Goal: Task Accomplishment & Management: Use online tool/utility

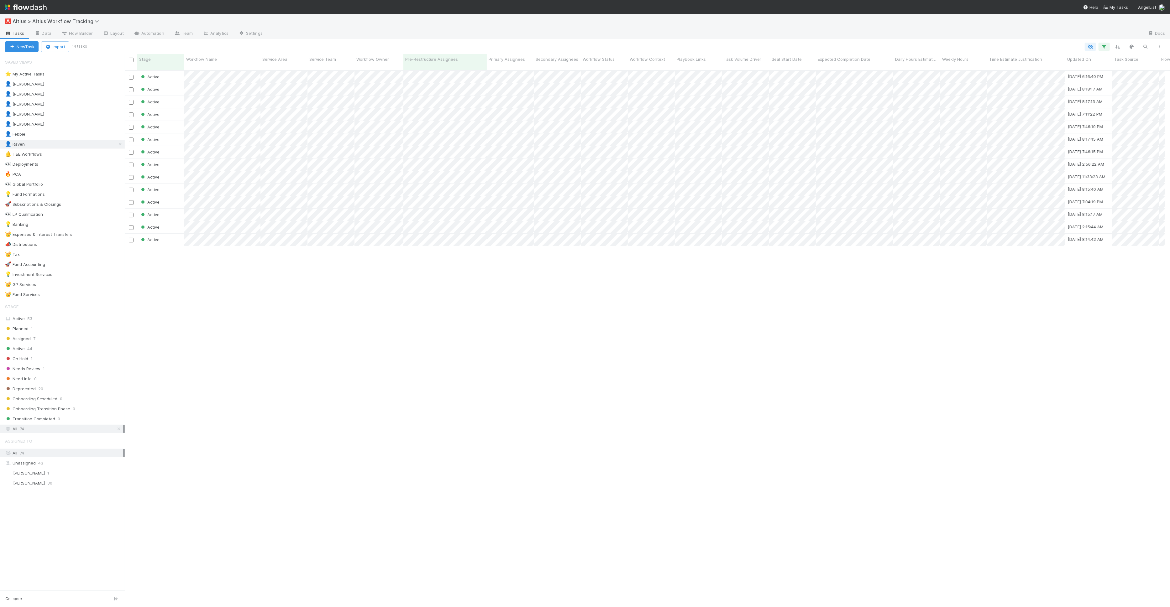
scroll to position [5, 5]
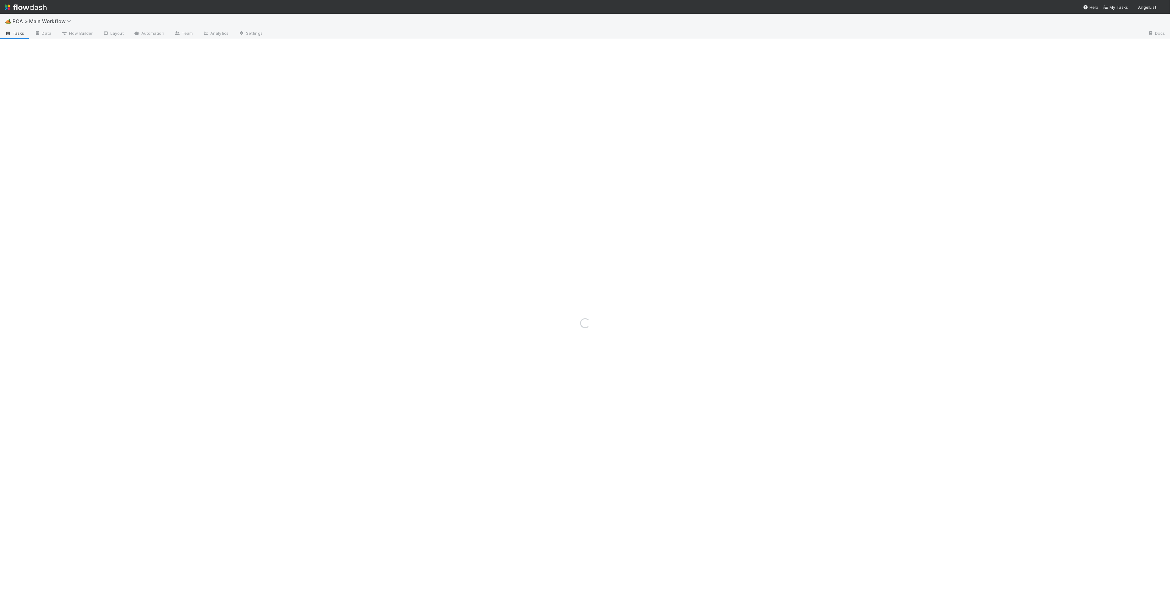
click at [458, 35] on div at bounding box center [705, 34] width 875 height 10
click at [449, 29] on div at bounding box center [705, 34] width 875 height 10
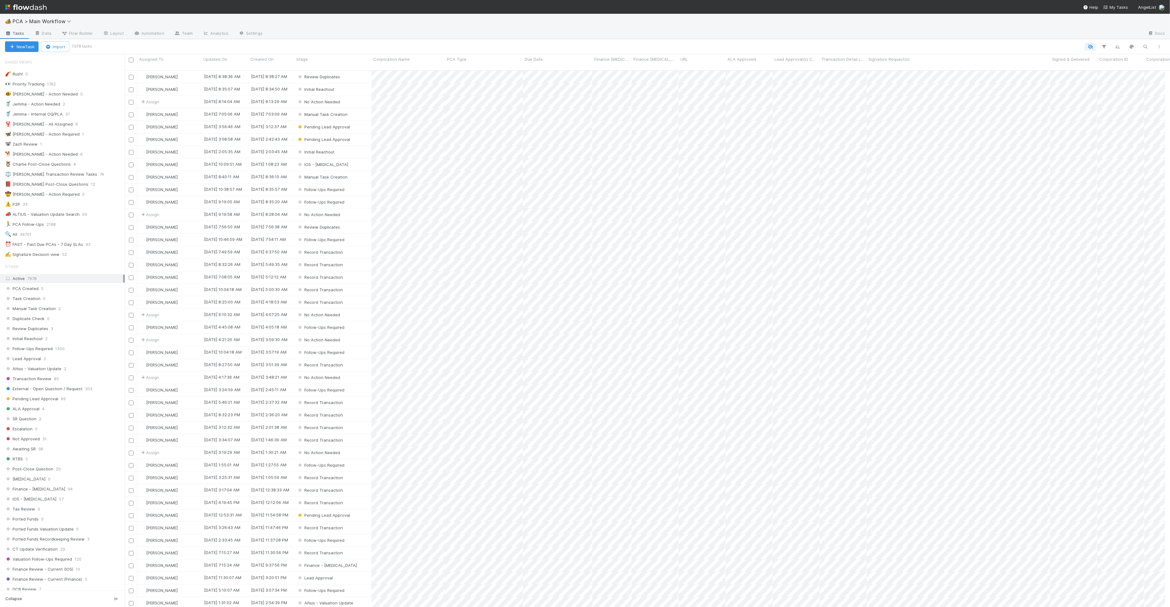
scroll to position [537, 1034]
click at [182, 35] on link "Team" at bounding box center [183, 34] width 29 height 10
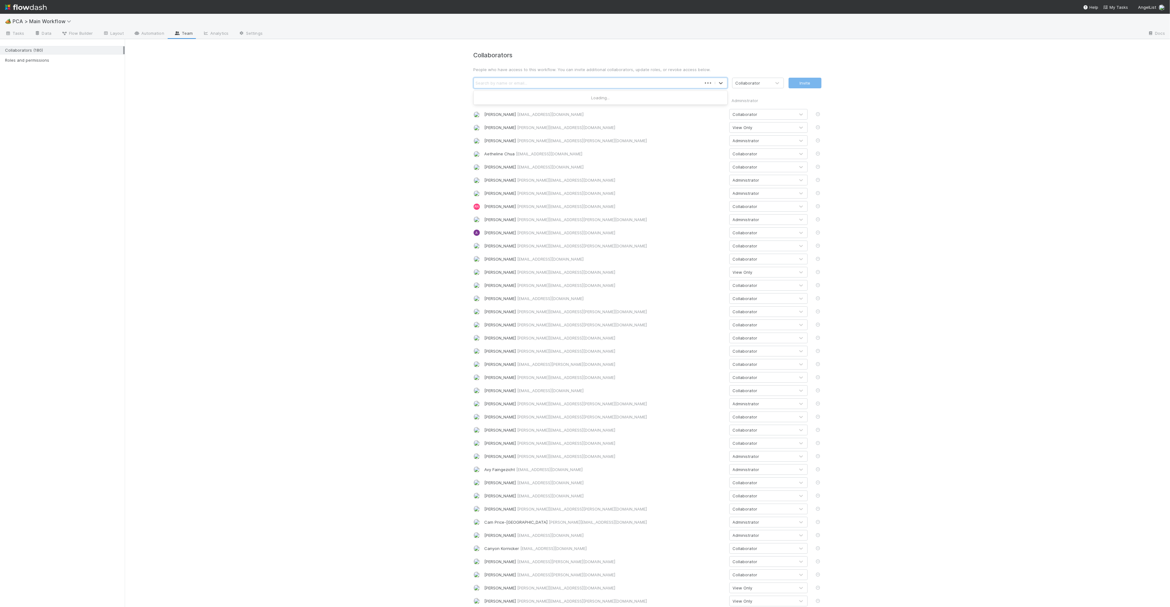
click at [538, 84] on div "Search by name or email..." at bounding box center [588, 83] width 228 height 10
type input "e"
click at [475, 179] on div "Dillon Fagler (dillon@angellist.com)" at bounding box center [600, 176] width 254 height 11
click at [599, 84] on div at bounding box center [602, 83] width 7 height 7
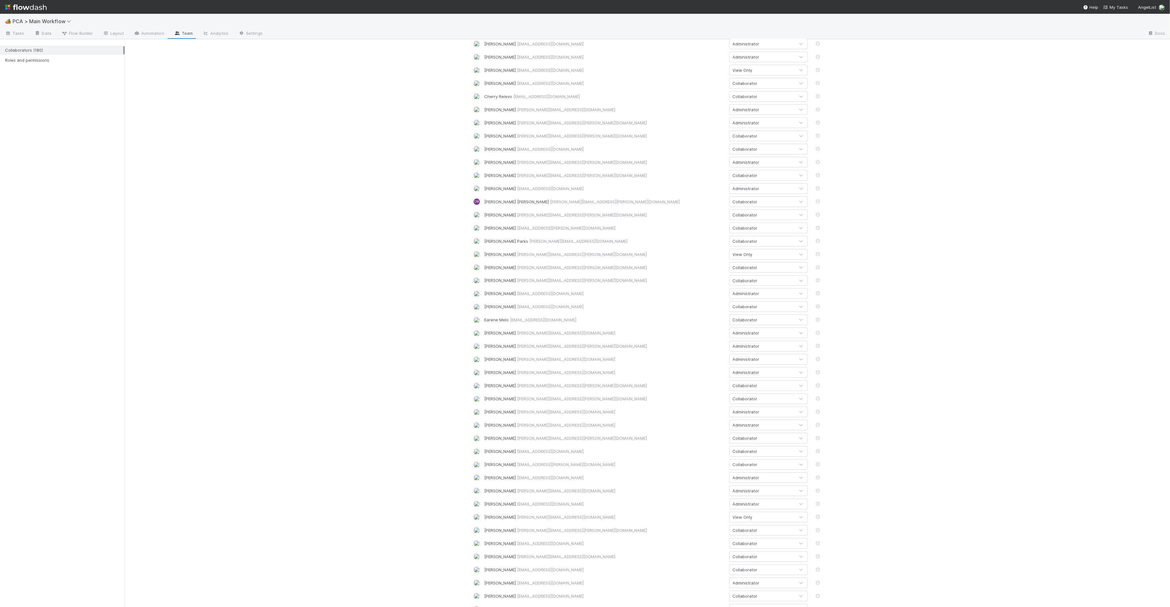
click at [749, 400] on div "Collaborator" at bounding box center [745, 399] width 25 height 6
click at [740, 433] on div "Administrator" at bounding box center [765, 436] width 78 height 11
click at [87, 33] on span "Flow Builder" at bounding box center [76, 33] width 31 height 6
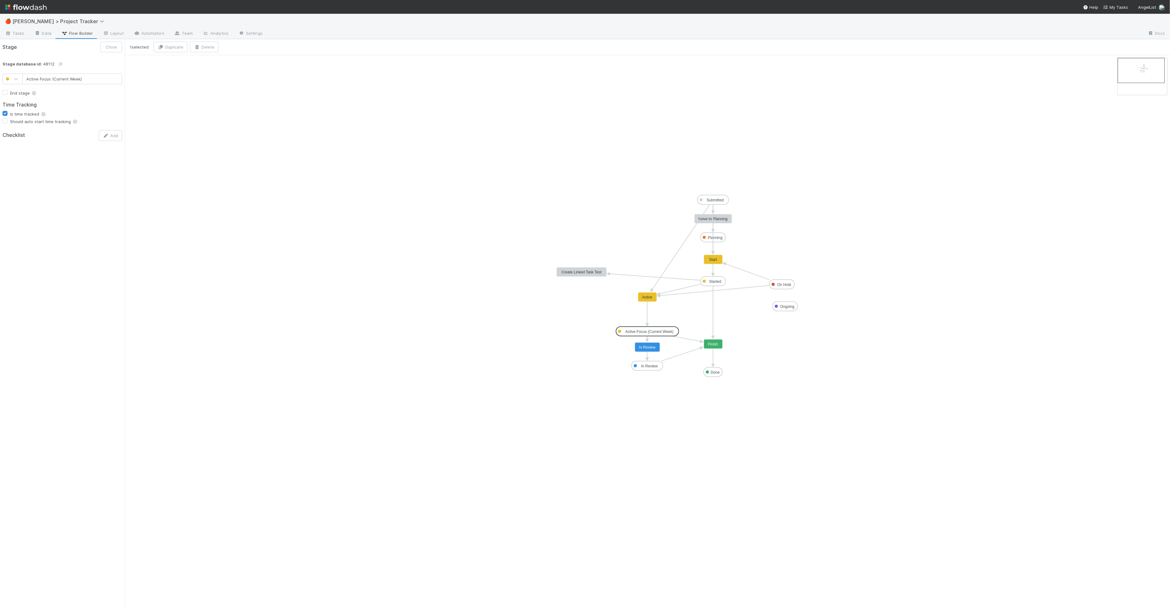
click at [13, 27] on div "🍎 Lou > Project Tracker" at bounding box center [585, 21] width 1170 height 15
click at [13, 30] on span "Tasks" at bounding box center [14, 33] width 19 height 6
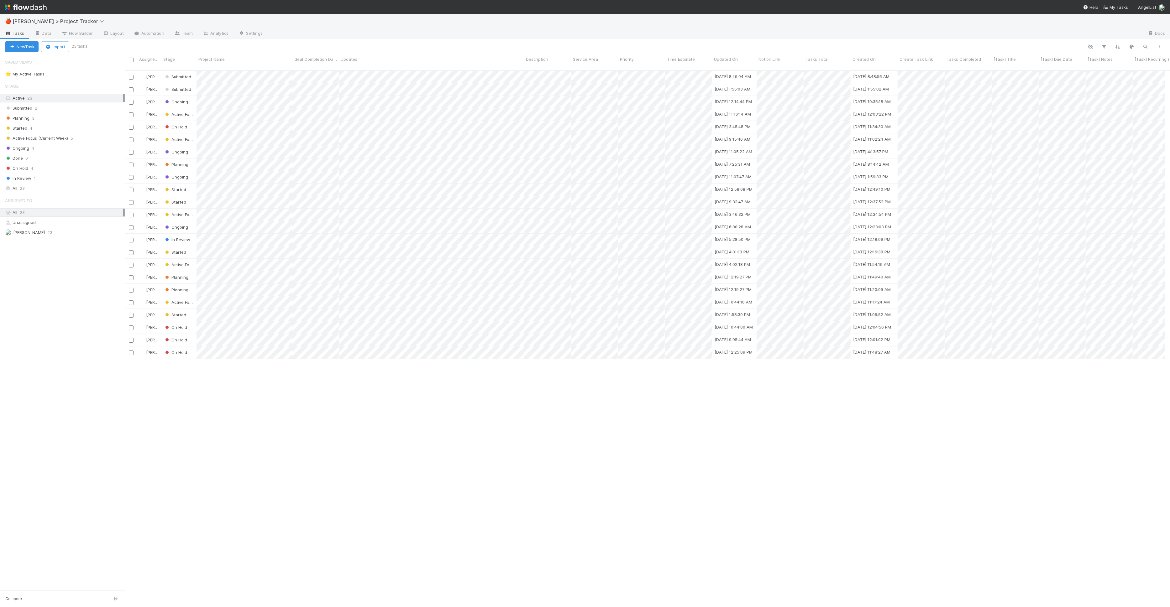
scroll to position [537, 1034]
click at [50, 139] on span "Active Focus (Current Week)" at bounding box center [36, 138] width 63 height 8
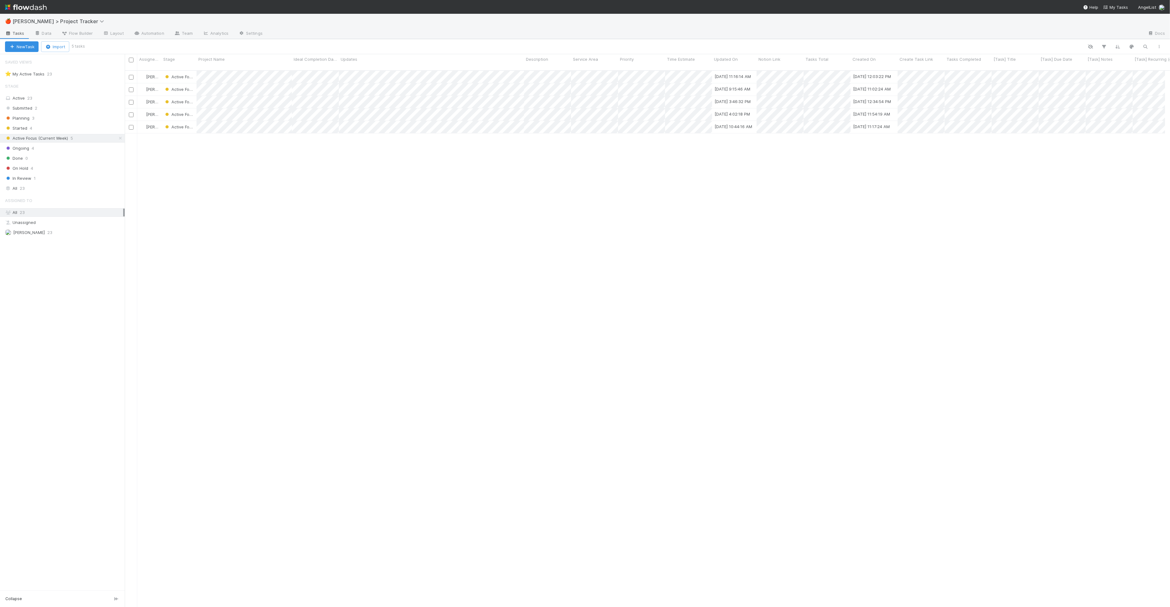
scroll to position [537, 1034]
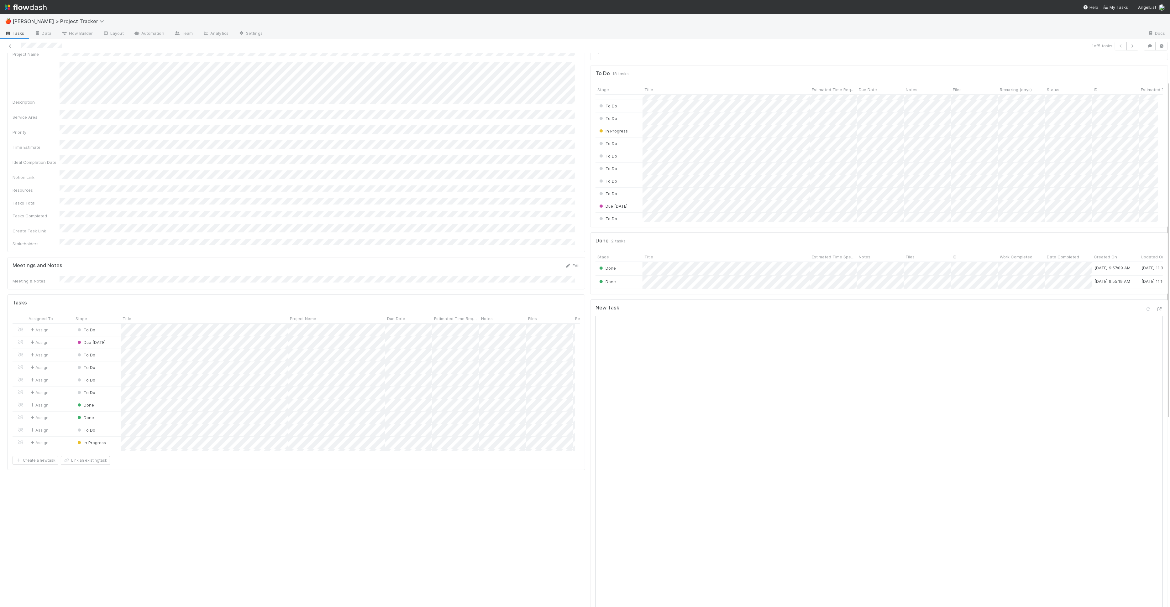
scroll to position [103, 0]
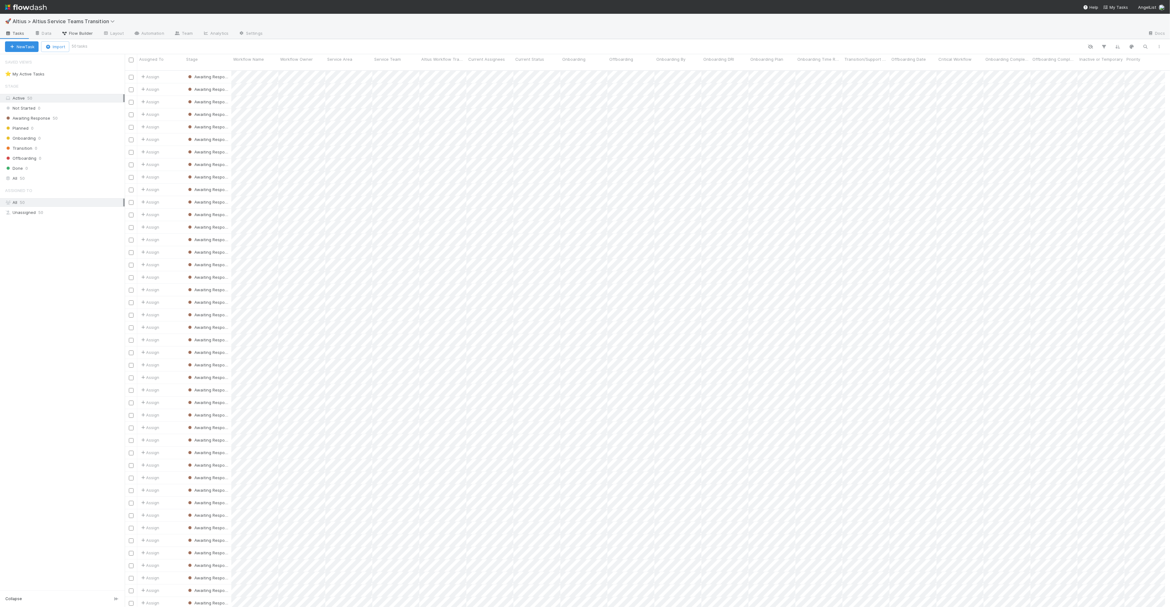
scroll to position [537, 1034]
click at [676, 60] on span "Onboarding By" at bounding box center [670, 59] width 29 height 6
click at [675, 68] on div "Sort A → Z" at bounding box center [691, 70] width 71 height 9
